Goal: Transaction & Acquisition: Subscribe to service/newsletter

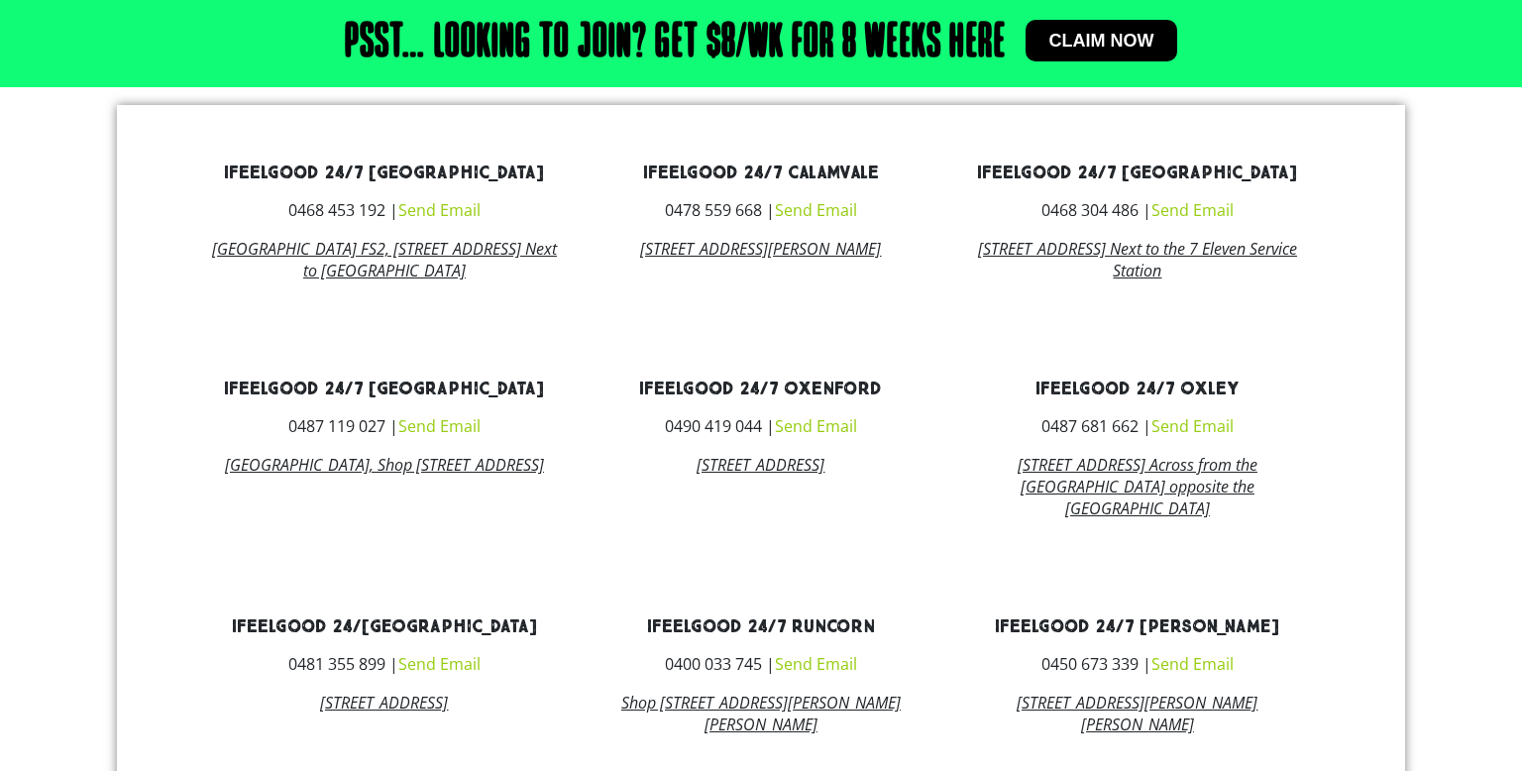
scroll to position [1205, 0]
click at [263, 399] on link "ifeelgood 24/7 [GEOGRAPHIC_DATA]" at bounding box center [384, 389] width 320 height 23
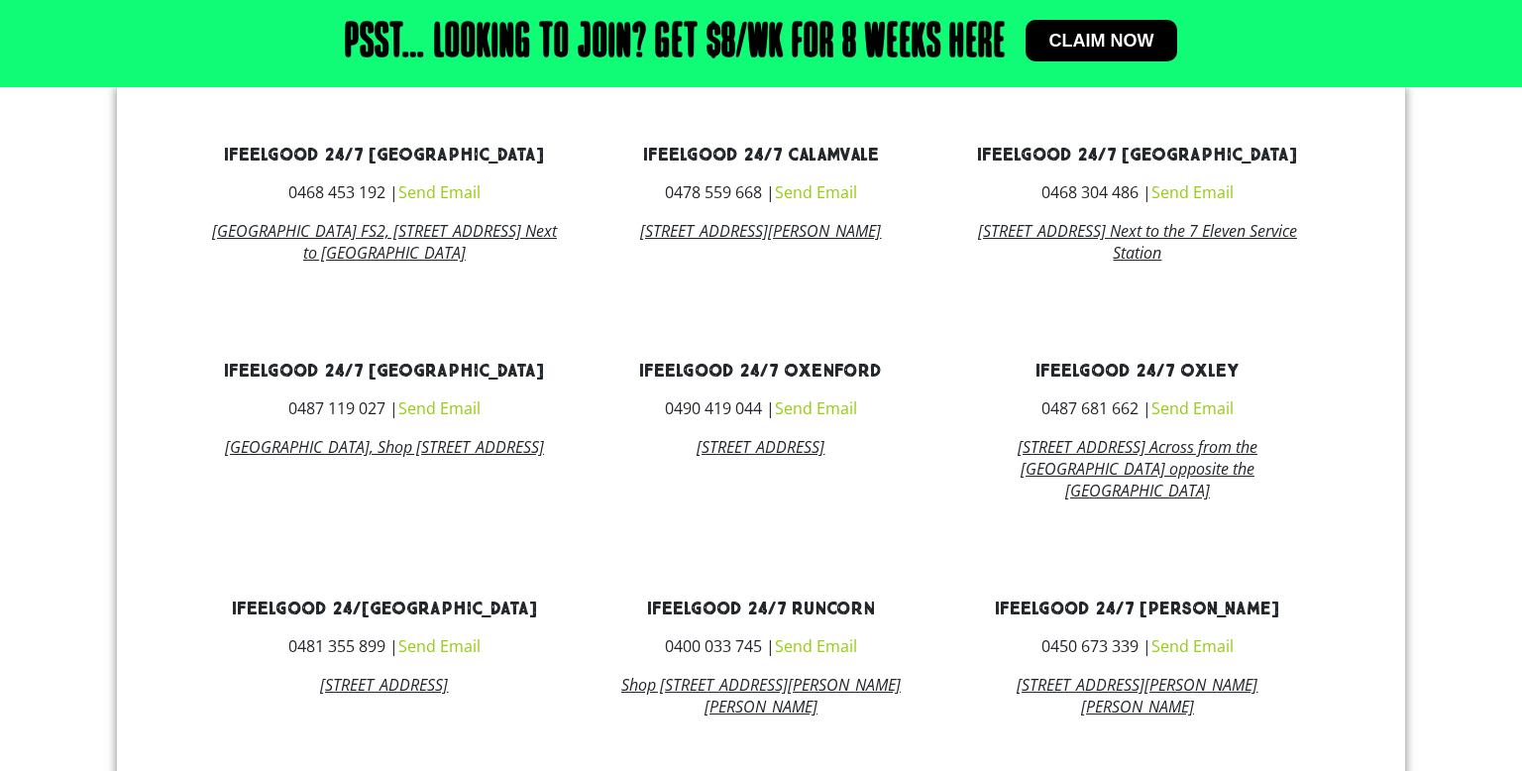
scroll to position [1227, 0]
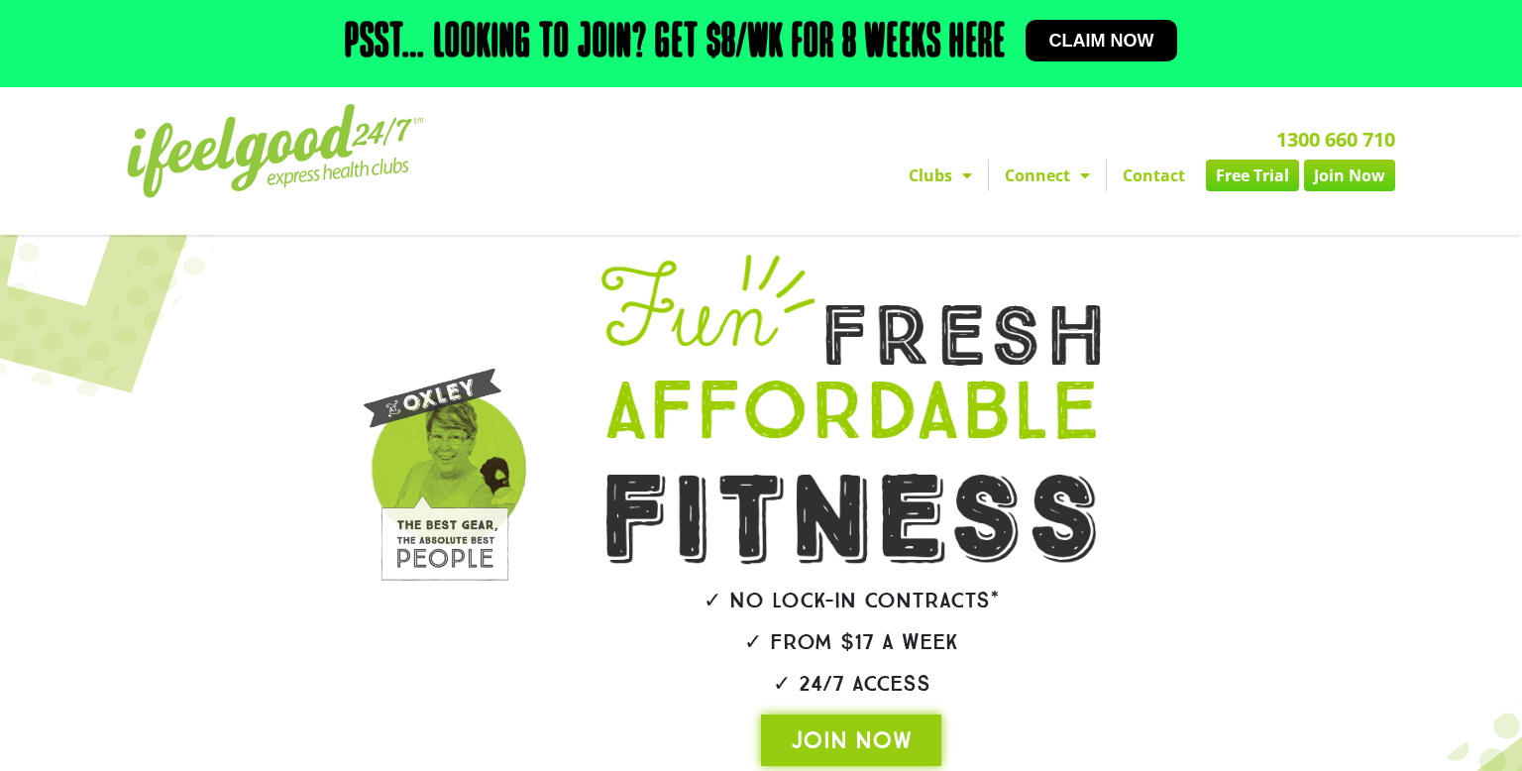
click at [955, 188] on span "Menu" at bounding box center [962, 176] width 20 height 36
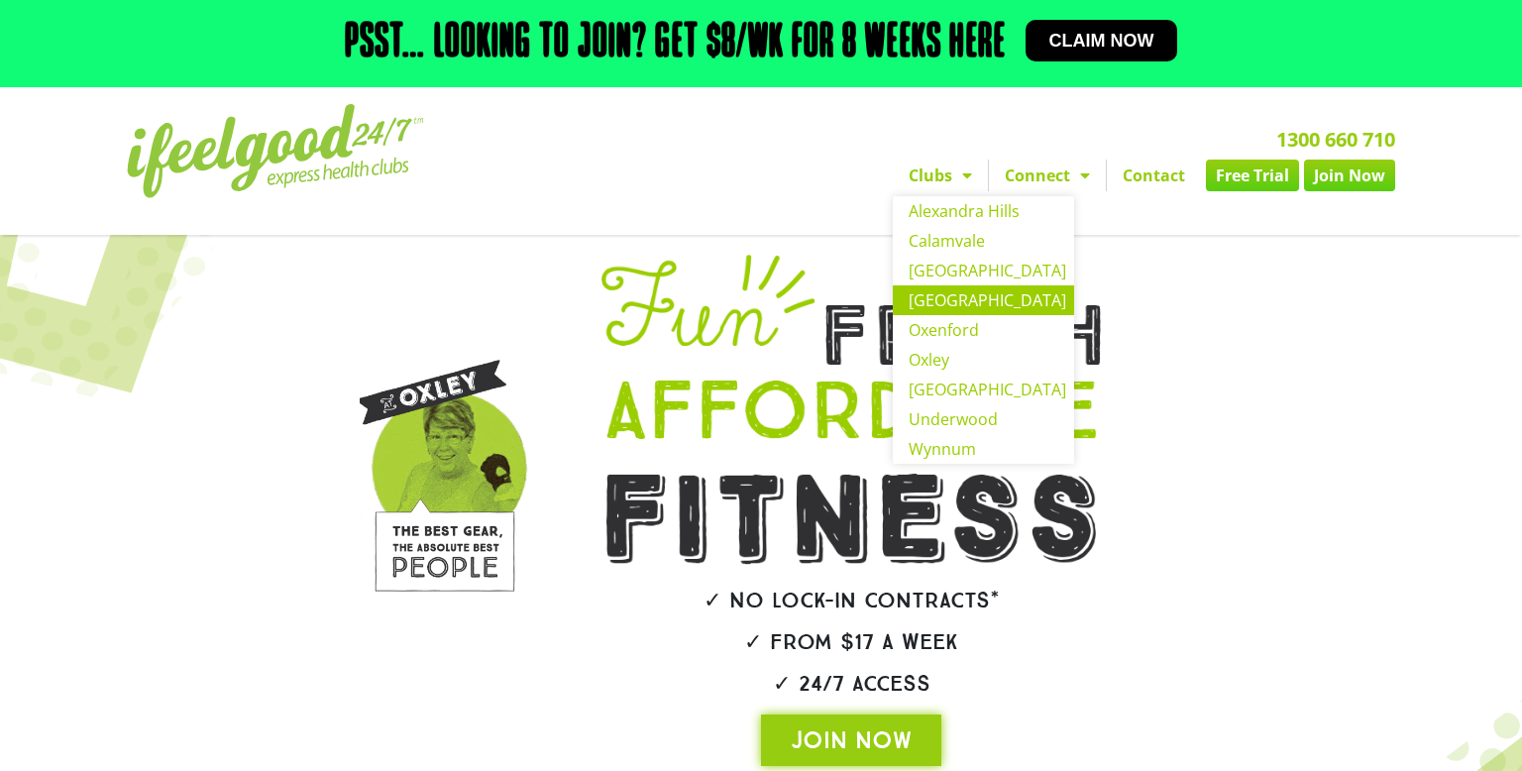
click at [992, 306] on link "[GEOGRAPHIC_DATA]" at bounding box center [983, 300] width 181 height 30
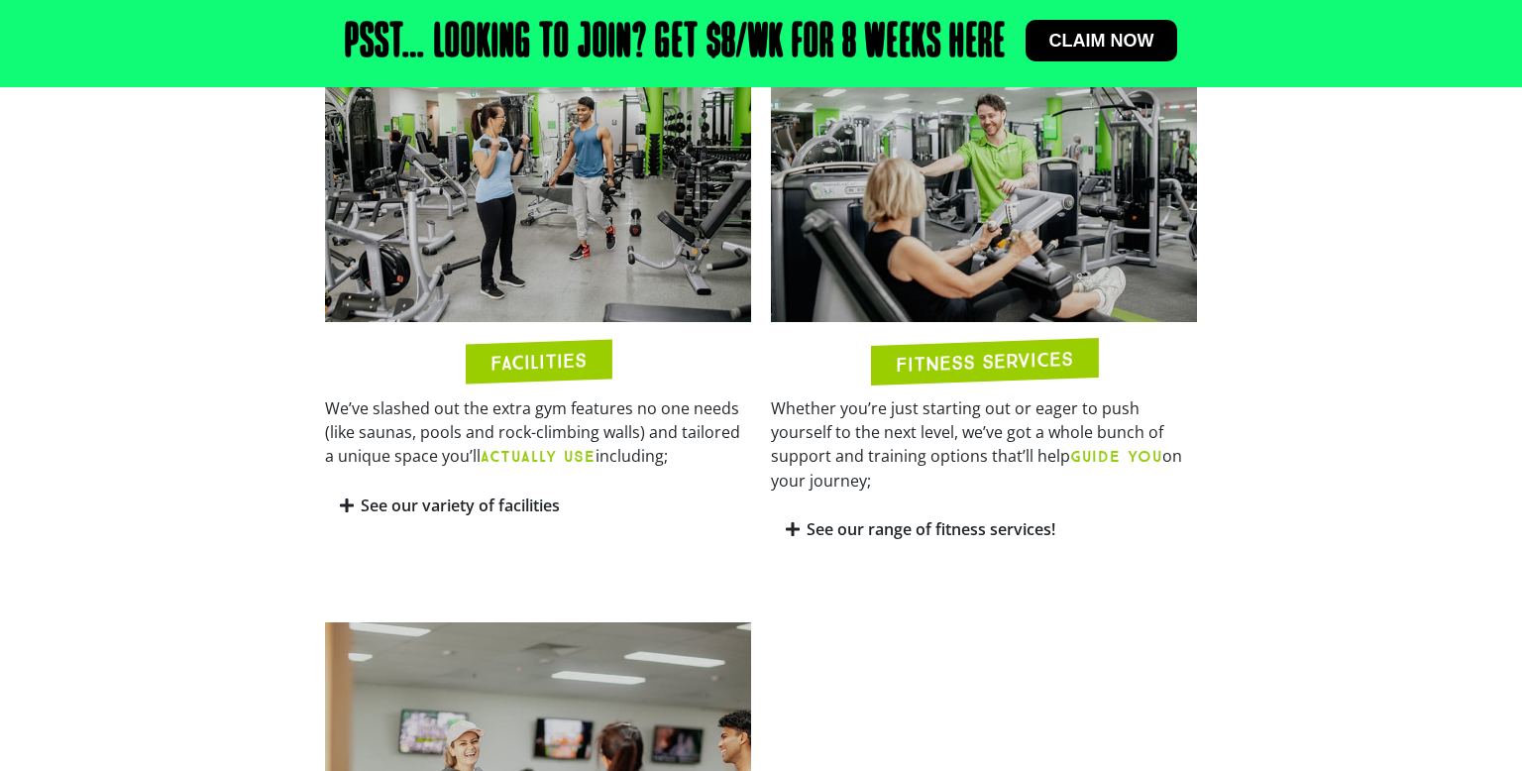
scroll to position [1062, 0]
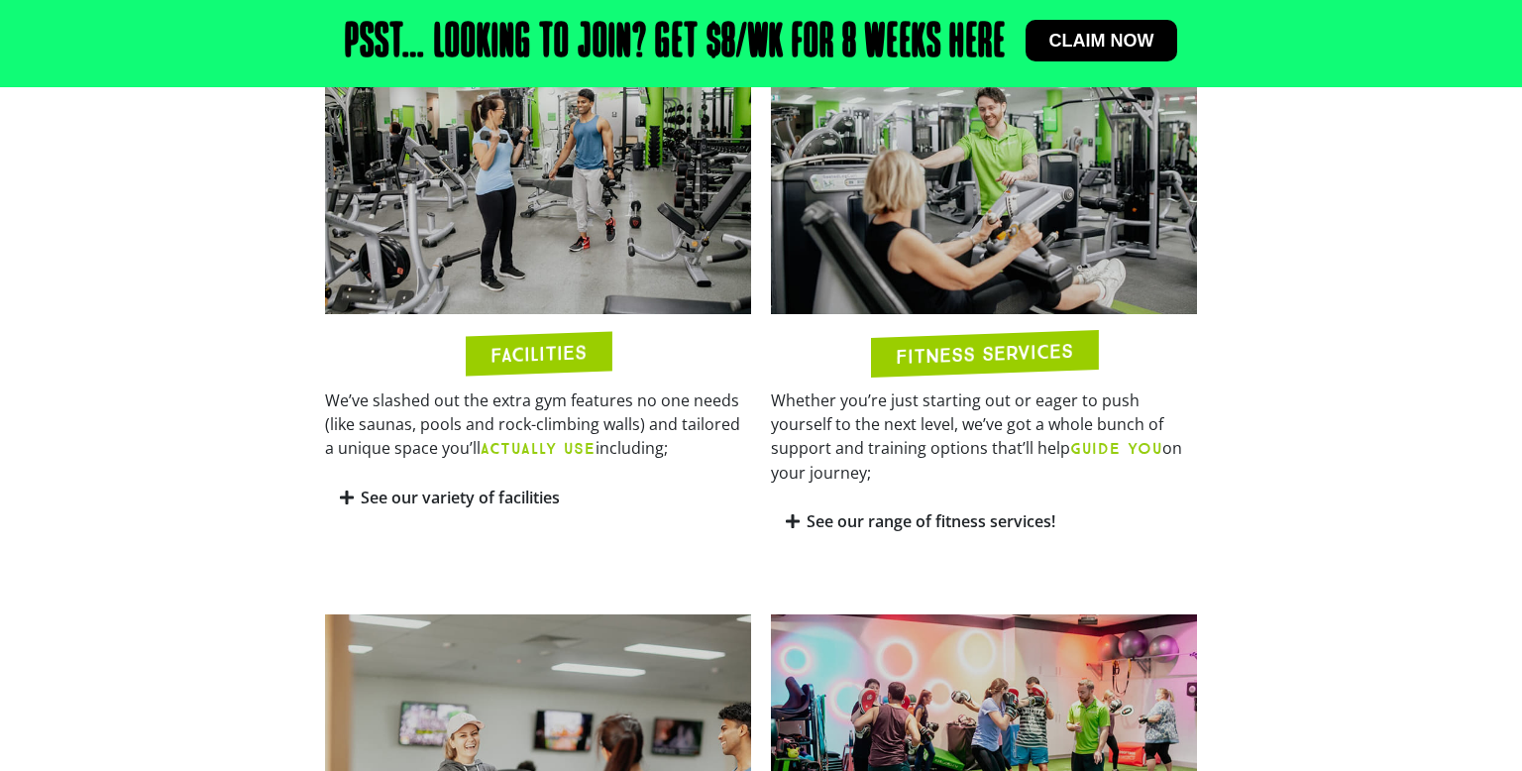
click at [499, 444] on b "ACTUALLY USE" at bounding box center [538, 448] width 115 height 19
click at [509, 475] on div "See our variety of facilities" at bounding box center [538, 498] width 426 height 47
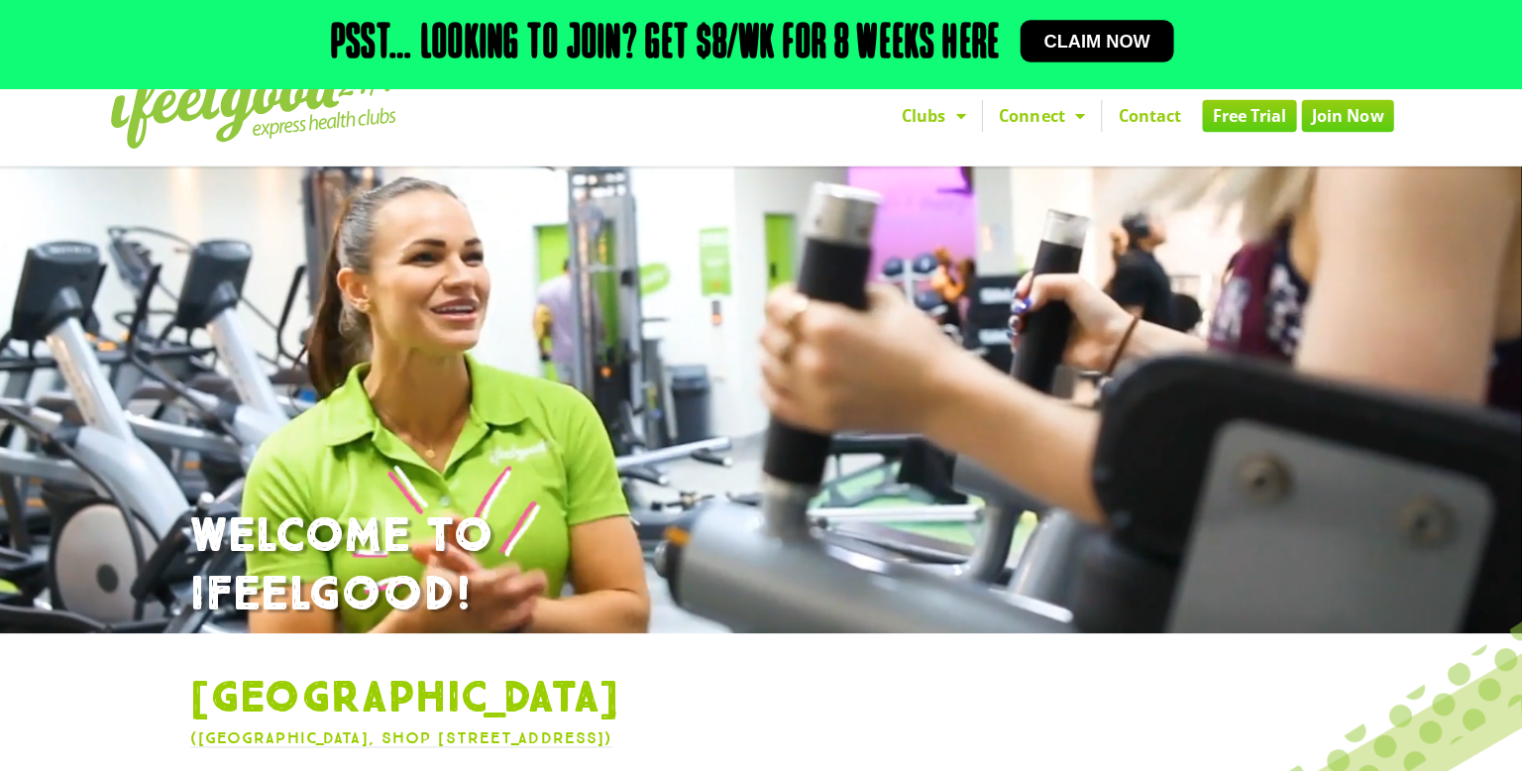
scroll to position [0, 0]
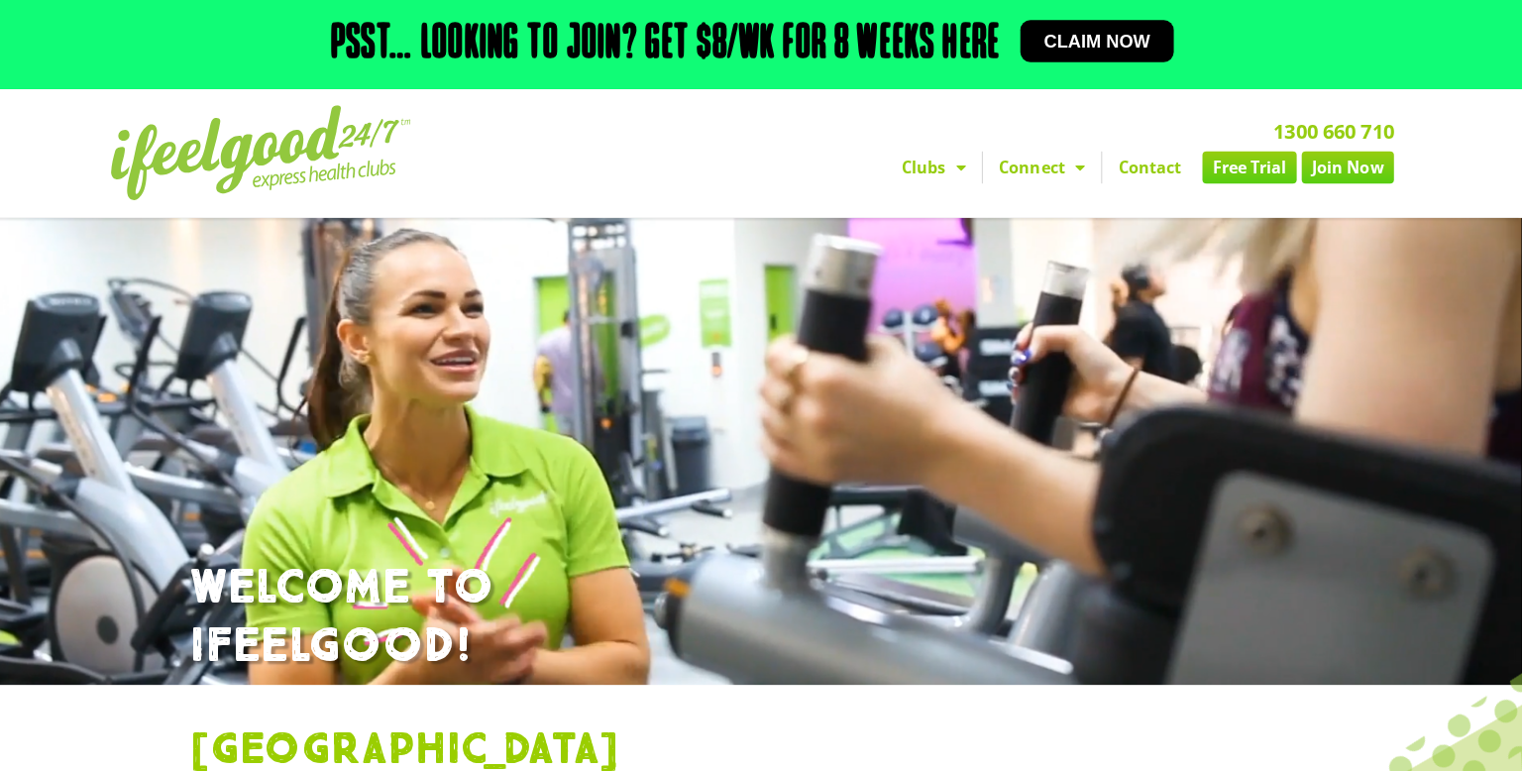
click at [1074, 164] on span "Menu" at bounding box center [1080, 166] width 20 height 36
click at [955, 169] on span "Menu" at bounding box center [962, 166] width 20 height 36
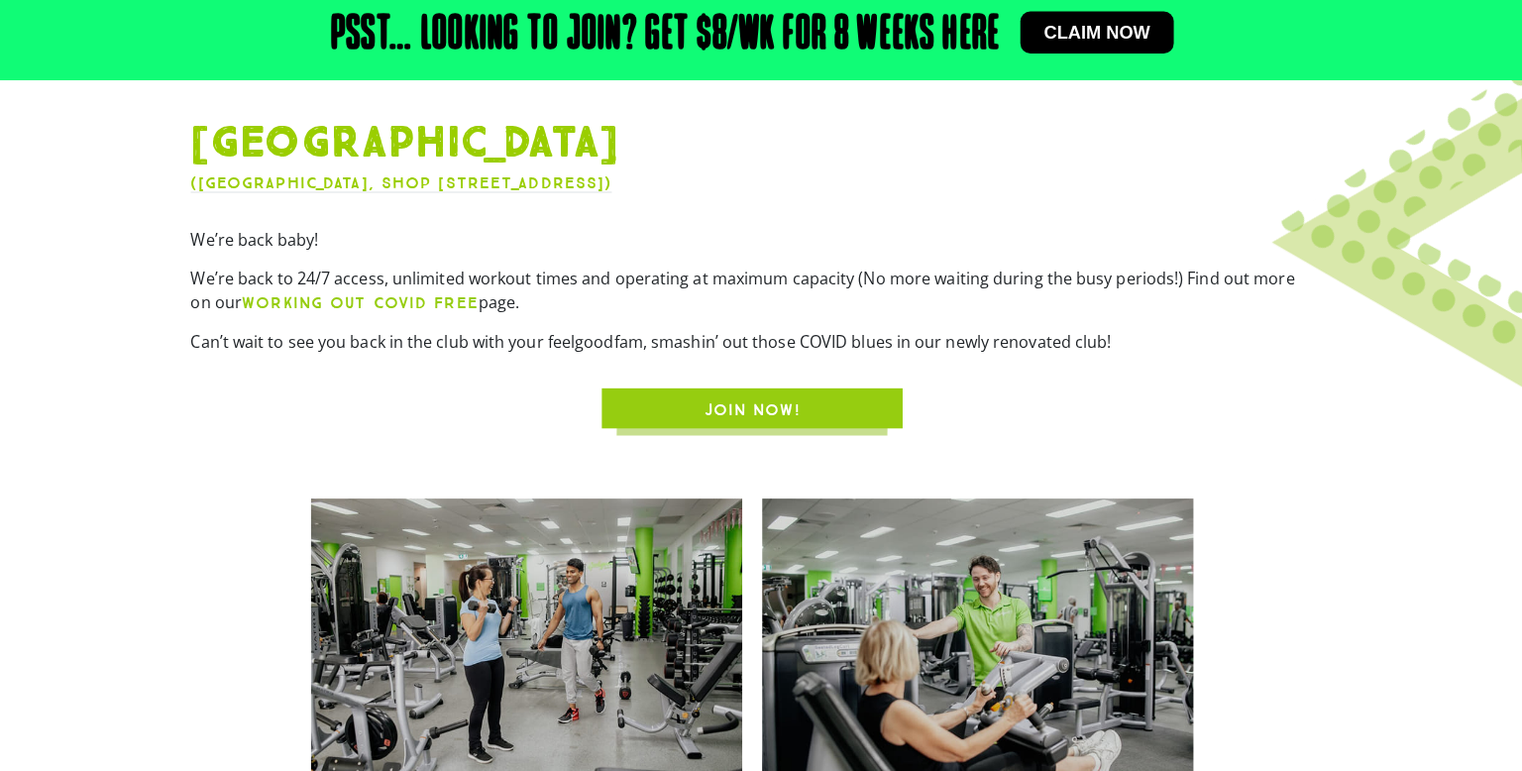
click at [761, 415] on span "JOIN NOW!" at bounding box center [760, 414] width 95 height 24
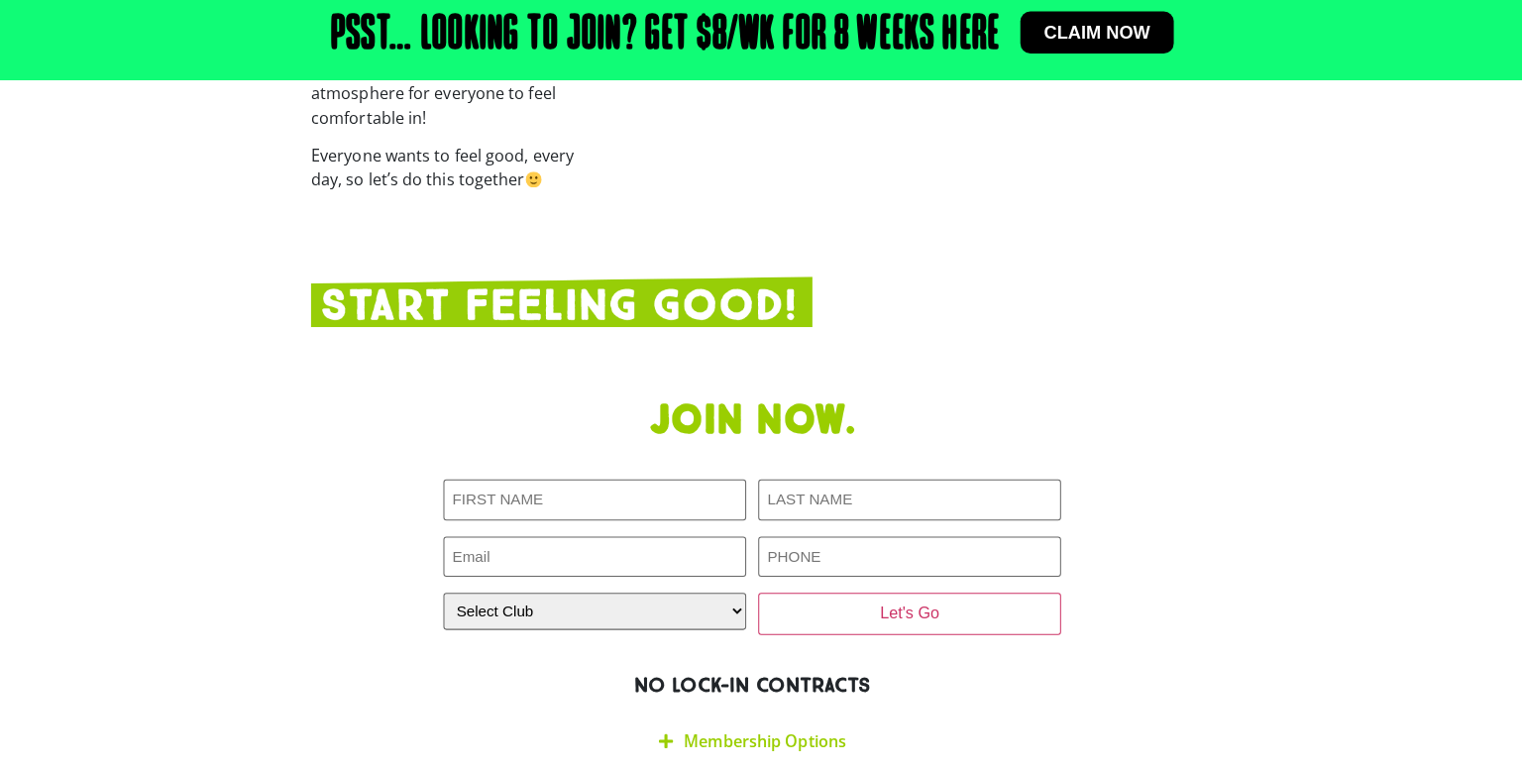
scroll to position [3841, 0]
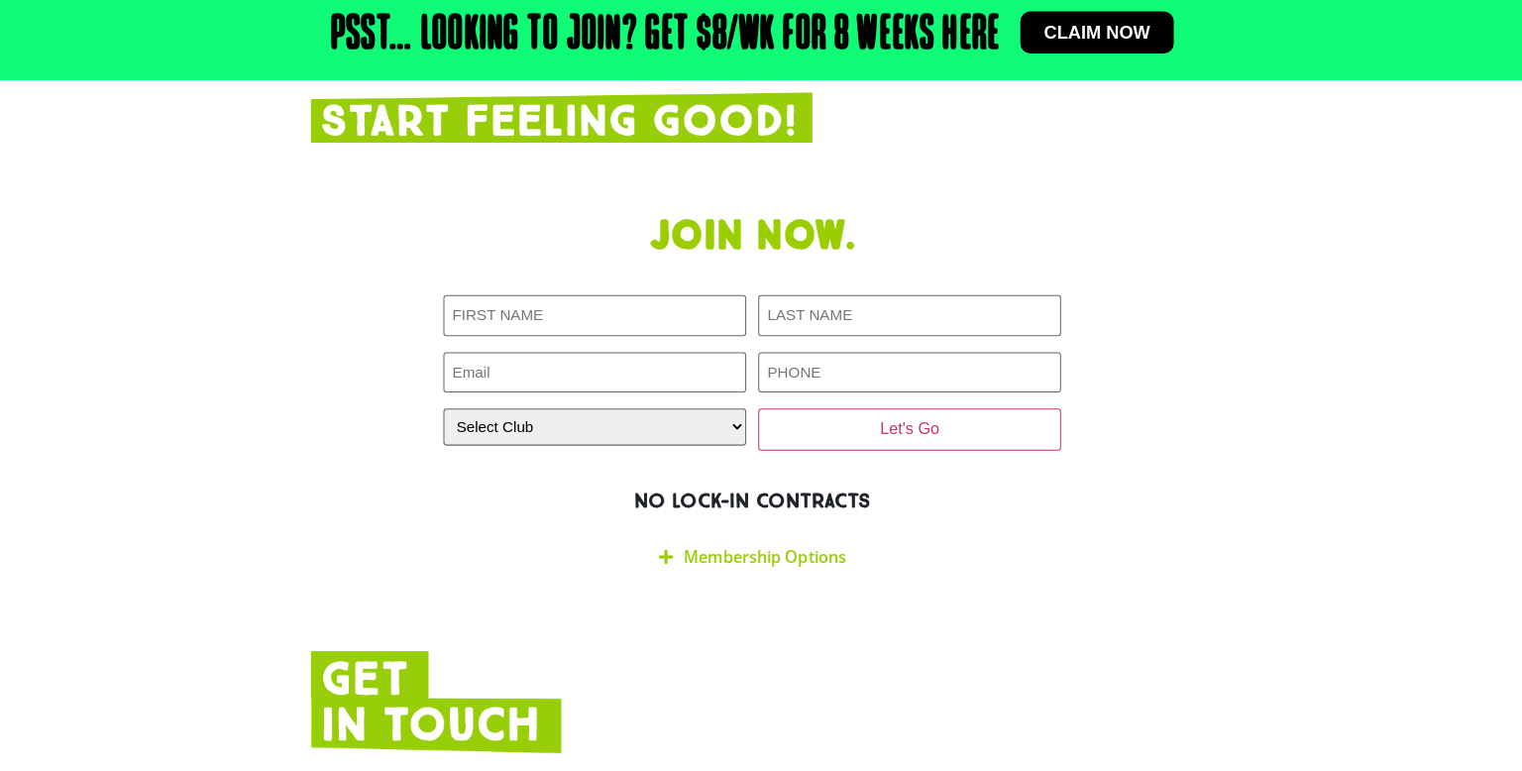
click at [759, 548] on link "Membership Options" at bounding box center [774, 559] width 161 height 22
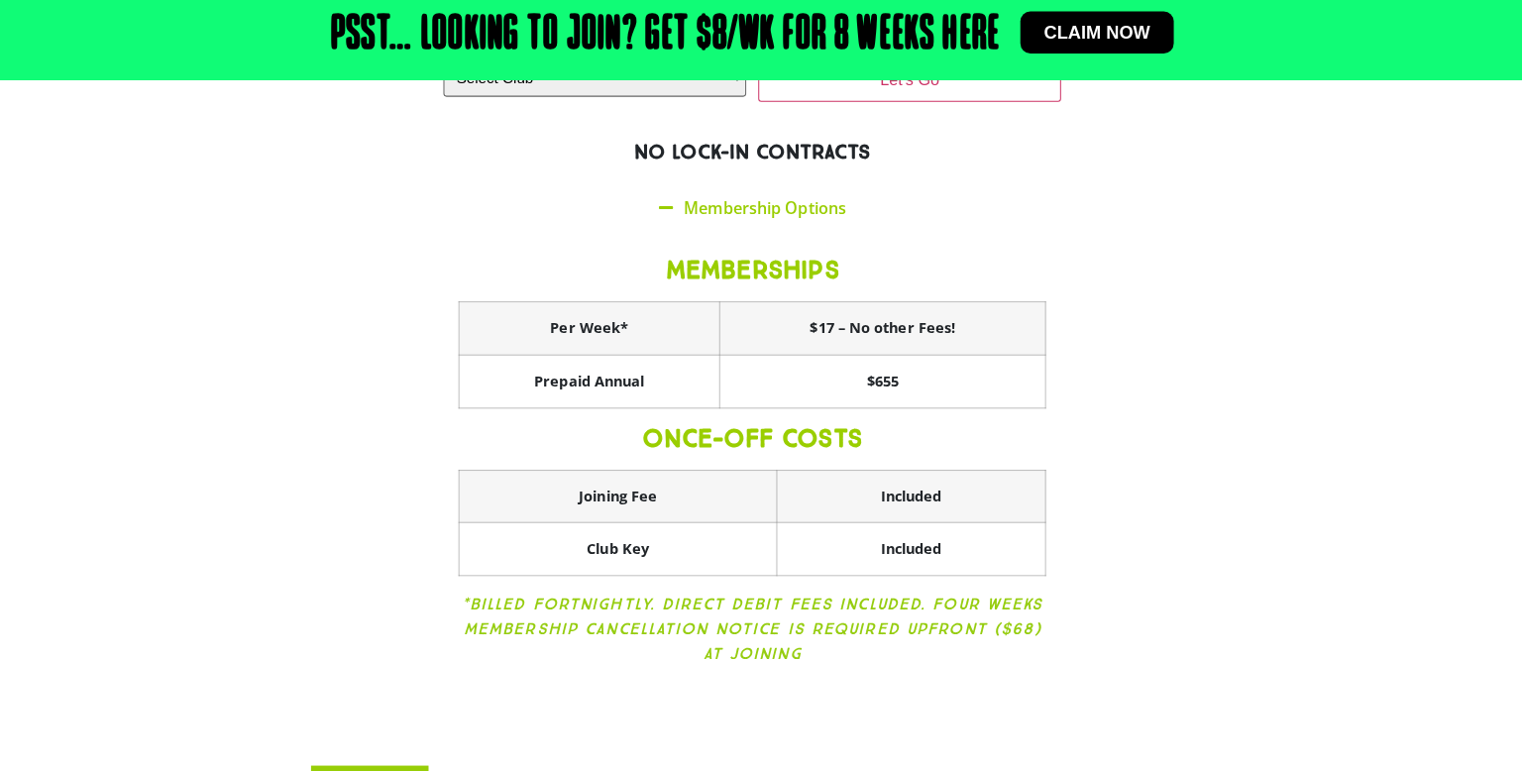
scroll to position [4187, 0]
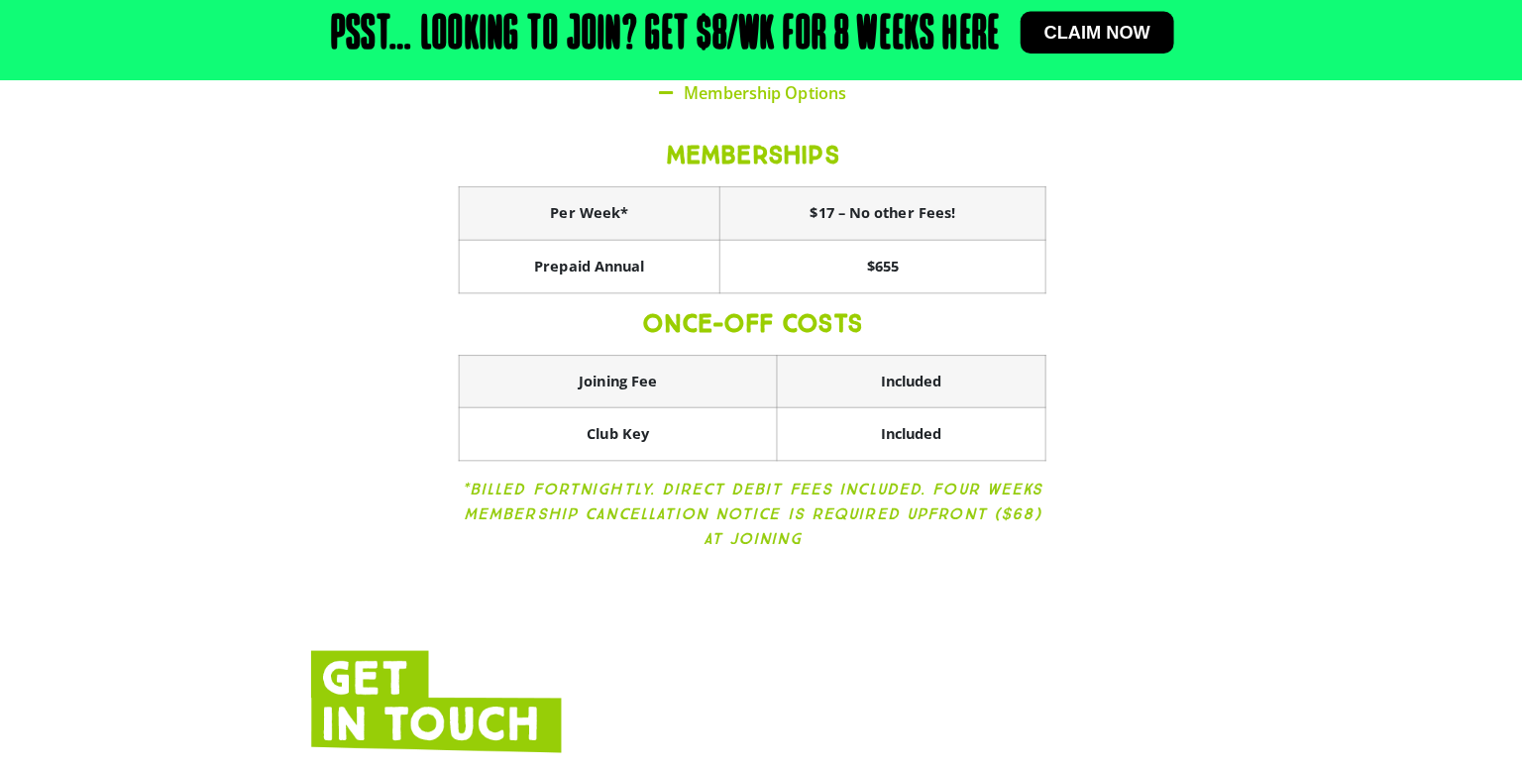
click at [604, 491] on p "*Billed Fortnightly. Direct Debit fees included. Four weeks membership cancella…" at bounding box center [761, 517] width 581 height 74
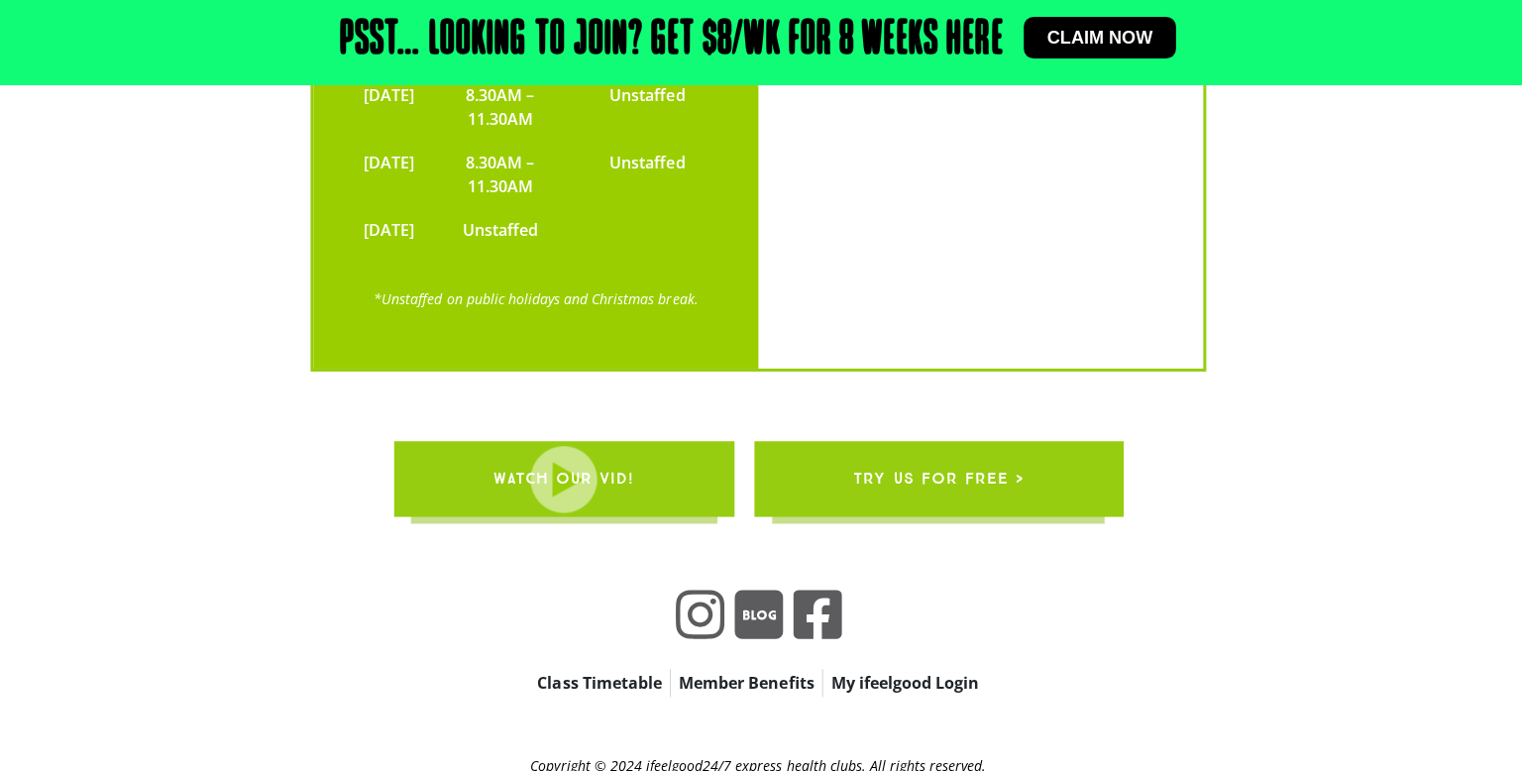
scroll to position [7027, 0]
